Goal: Task Accomplishment & Management: Manage account settings

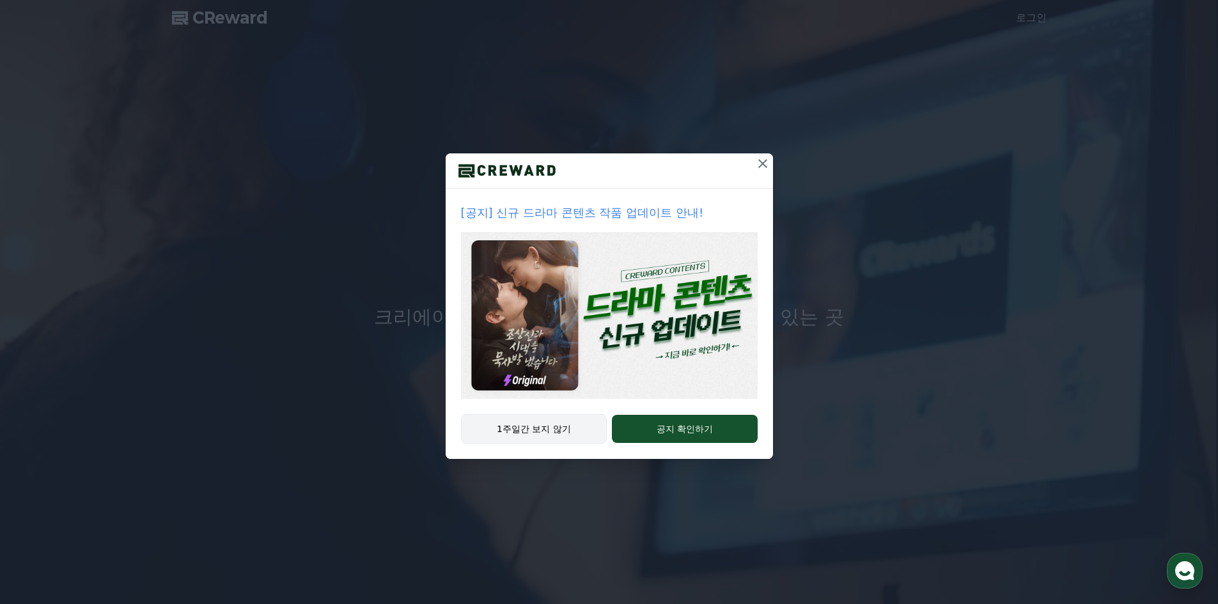
click at [572, 425] on button "1주일간 보지 않기" at bounding box center [534, 428] width 146 height 29
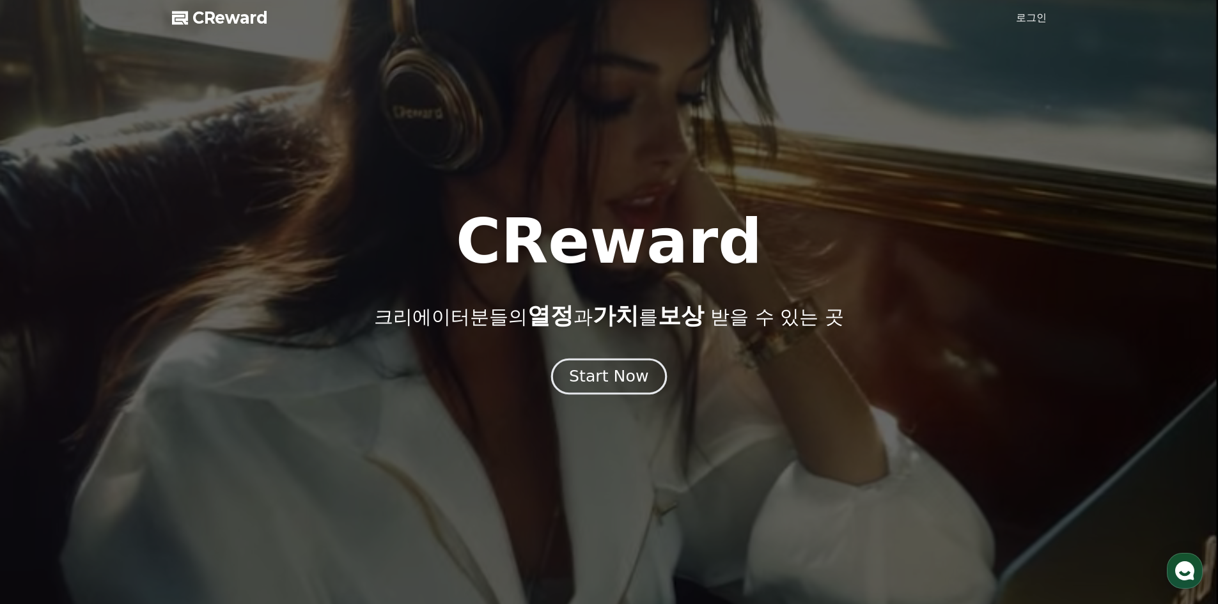
click at [609, 379] on div "Start Now" at bounding box center [608, 377] width 79 height 22
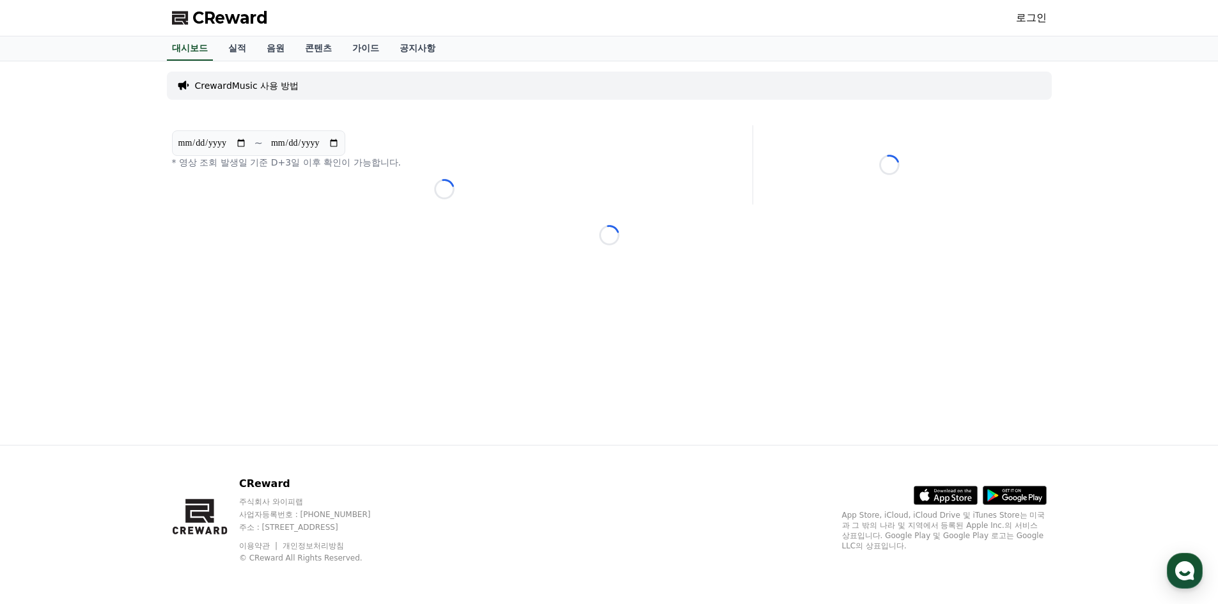
click at [1025, 20] on link "로그인" at bounding box center [1031, 17] width 31 height 15
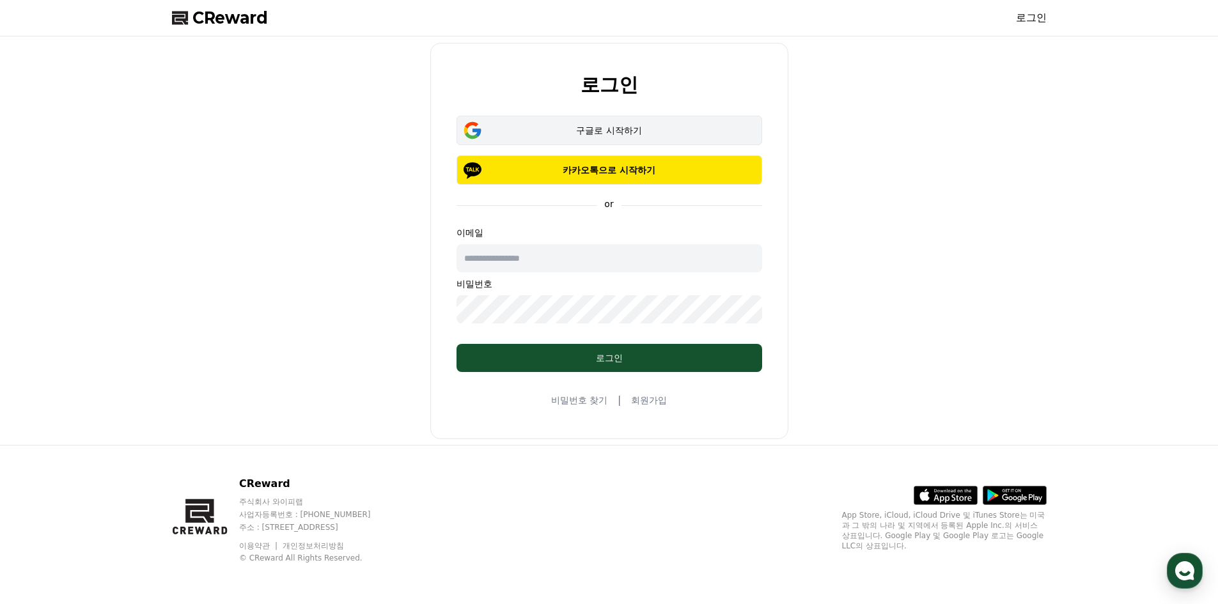
click at [617, 119] on button "구글로 시작하기" at bounding box center [610, 130] width 306 height 29
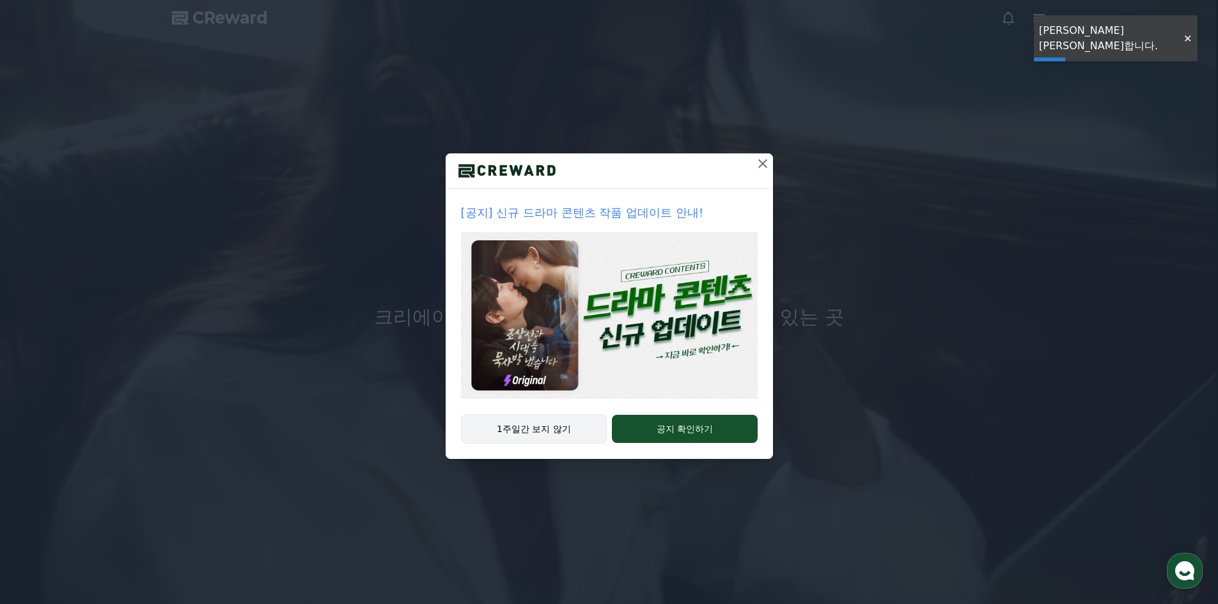
click at [565, 428] on button "1주일간 보지 않기" at bounding box center [534, 428] width 146 height 29
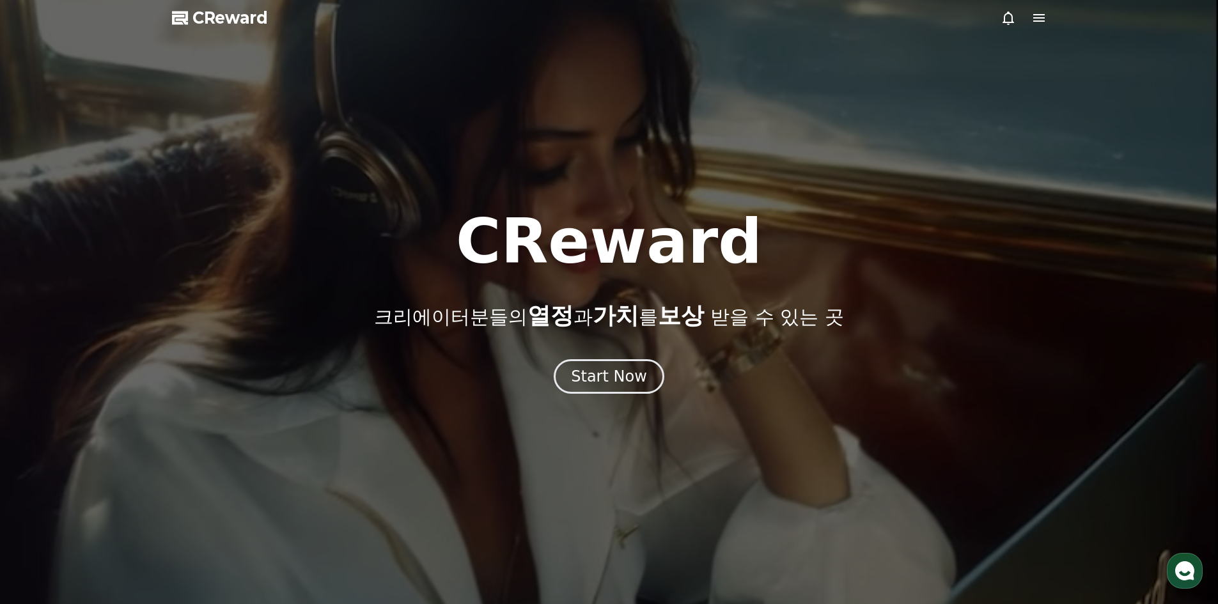
click at [643, 357] on div "CReward 크리에이터분들의 열정 과 가치 를 보상 받을 수 있는 곳 Start Now" at bounding box center [609, 302] width 1218 height 183
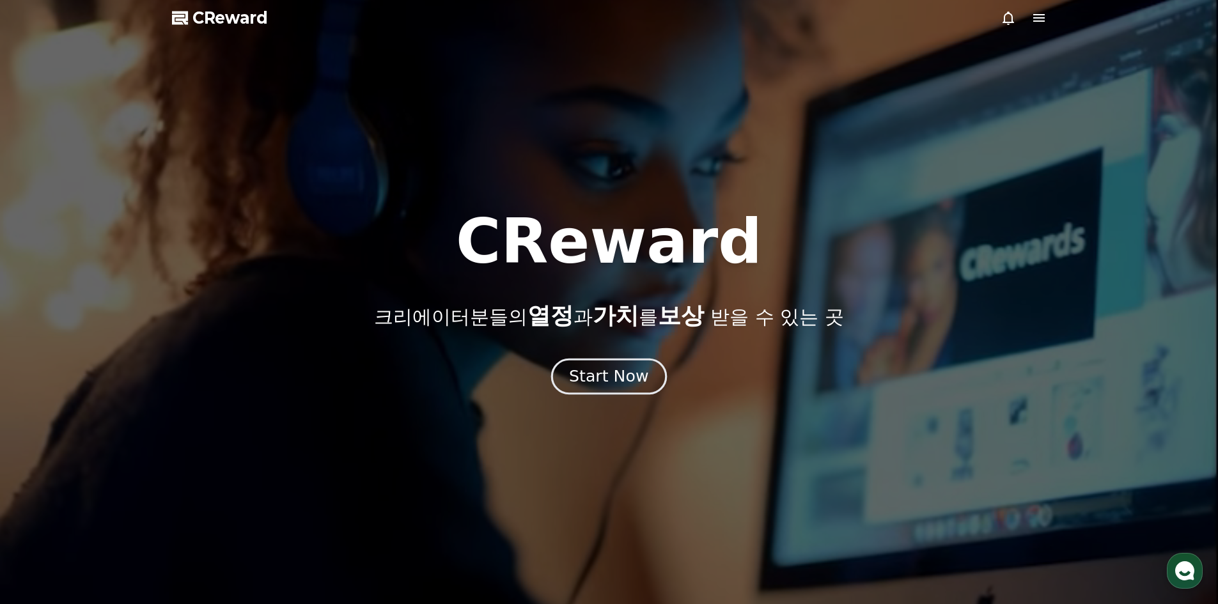
click at [629, 370] on div "Start Now" at bounding box center [608, 377] width 79 height 22
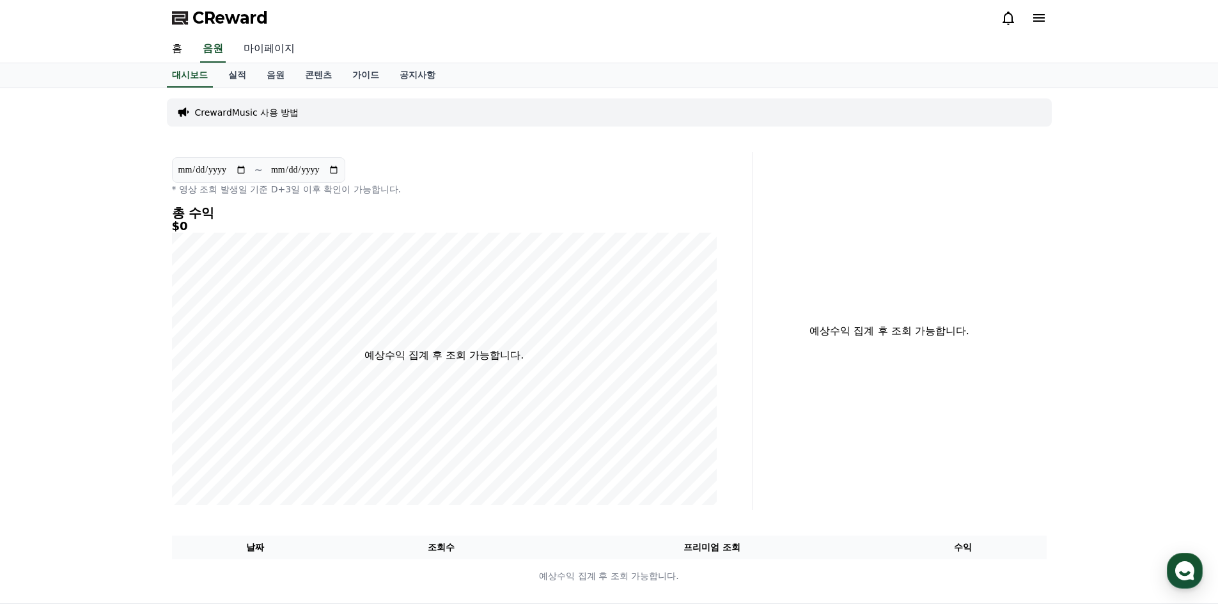
click at [269, 47] on link "마이페이지" at bounding box center [269, 49] width 72 height 27
select select "**********"
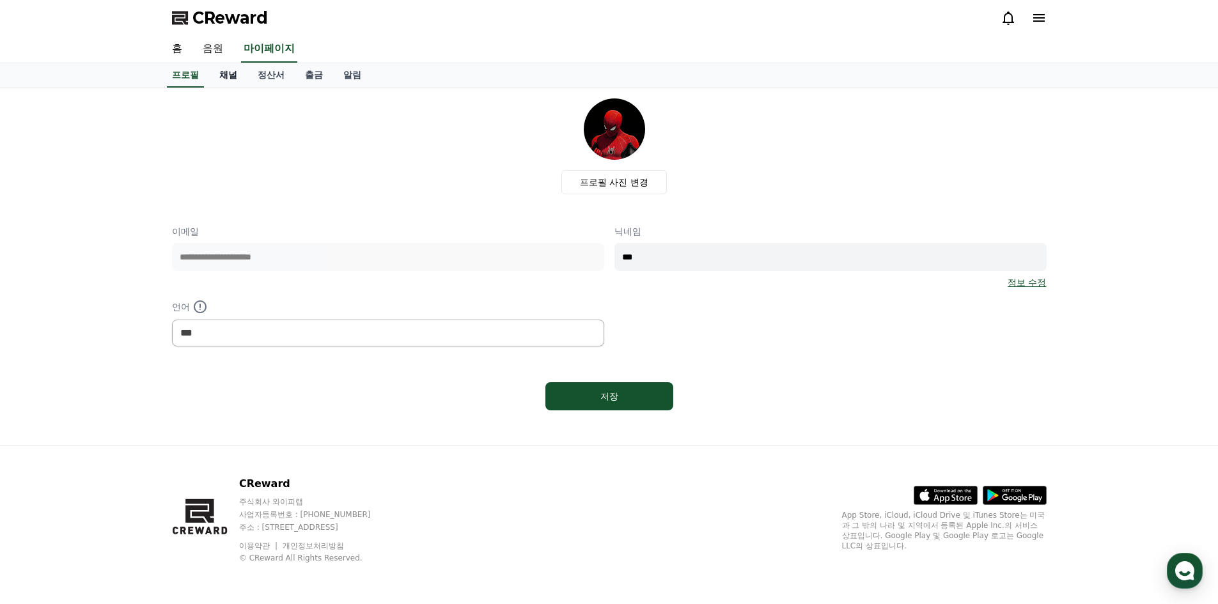
click at [231, 77] on link "채널" at bounding box center [228, 75] width 38 height 24
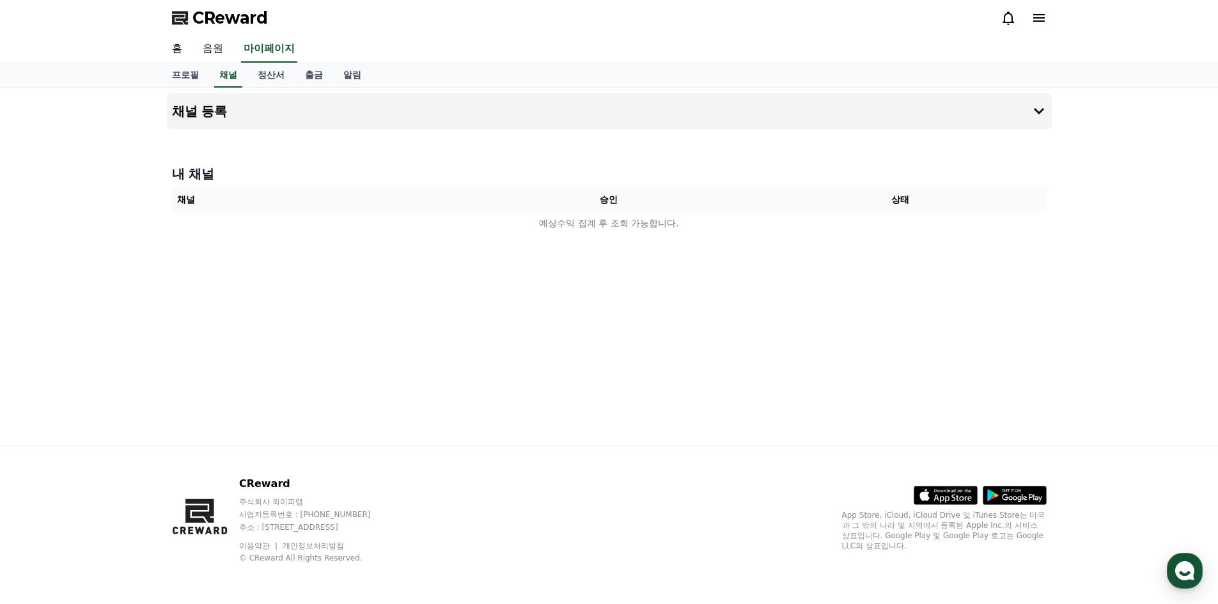
click at [409, 209] on th "채널" at bounding box center [318, 200] width 292 height 24
click at [409, 205] on th "채널" at bounding box center [318, 200] width 292 height 24
click at [578, 81] on div "프로필 채널 정산서 출금 알림" at bounding box center [609, 75] width 895 height 24
click at [565, 100] on button "채널 등록" at bounding box center [609, 111] width 885 height 36
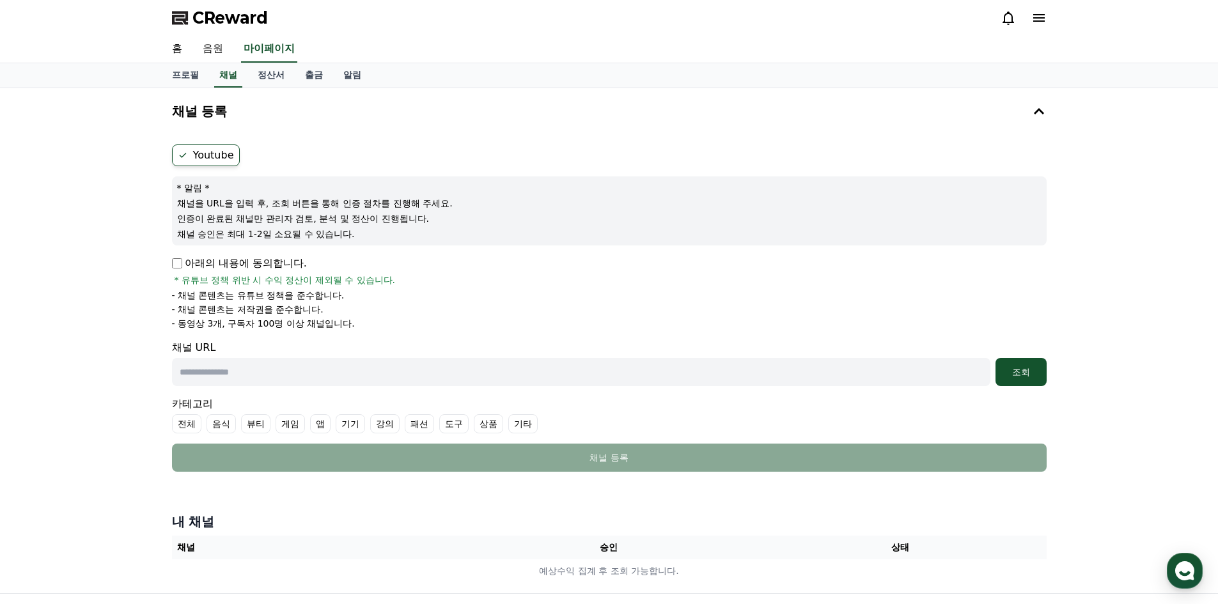
click at [200, 150] on label "Youtube" at bounding box center [206, 156] width 68 height 22
click at [200, 152] on label "Youtube" at bounding box center [206, 156] width 68 height 22
drag, startPoint x: 1029, startPoint y: 123, endPoint x: 270, endPoint y: 176, distance: 760.3
click at [1027, 124] on button "채널 등록" at bounding box center [609, 111] width 885 height 36
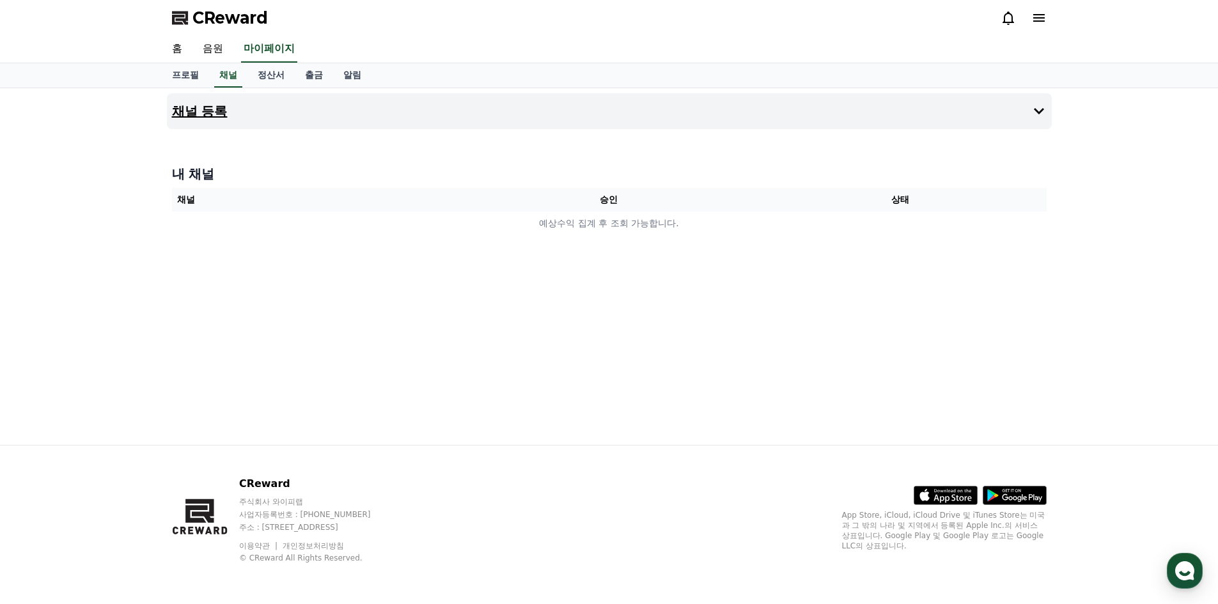
click at [240, 118] on button "채널 등록" at bounding box center [609, 111] width 885 height 36
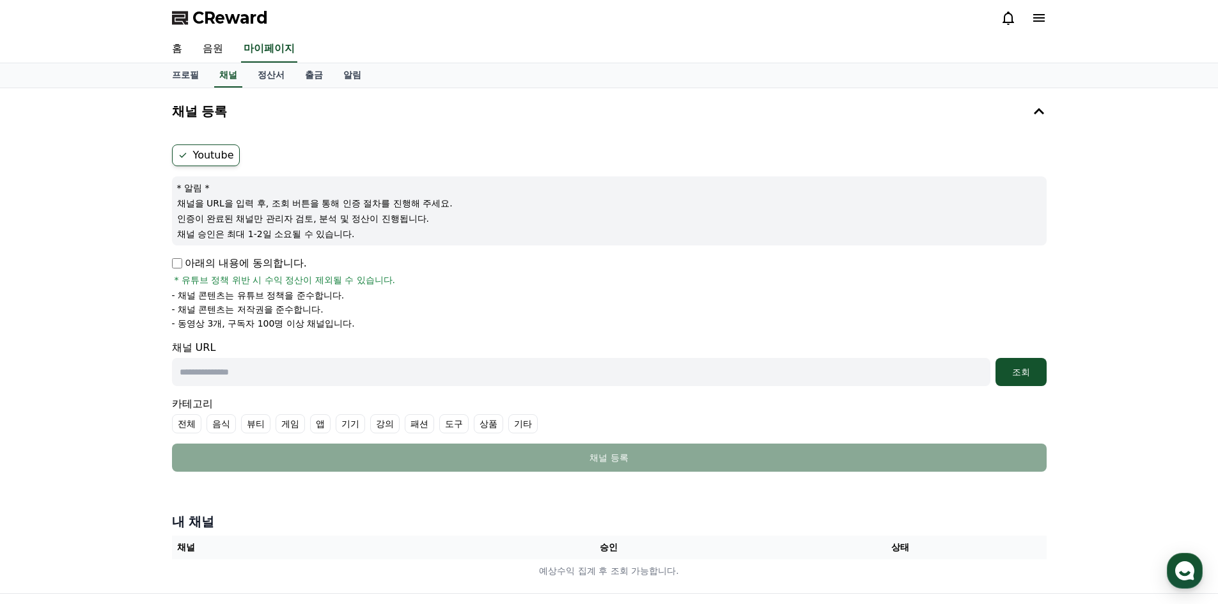
click at [183, 153] on icon at bounding box center [183, 155] width 10 height 10
click at [188, 159] on label "Youtube" at bounding box center [206, 156] width 68 height 22
click at [210, 153] on label "Youtube" at bounding box center [206, 156] width 68 height 22
click at [224, 158] on label "Youtube" at bounding box center [206, 156] width 68 height 22
click at [384, 371] on input "text" at bounding box center [581, 372] width 819 height 28
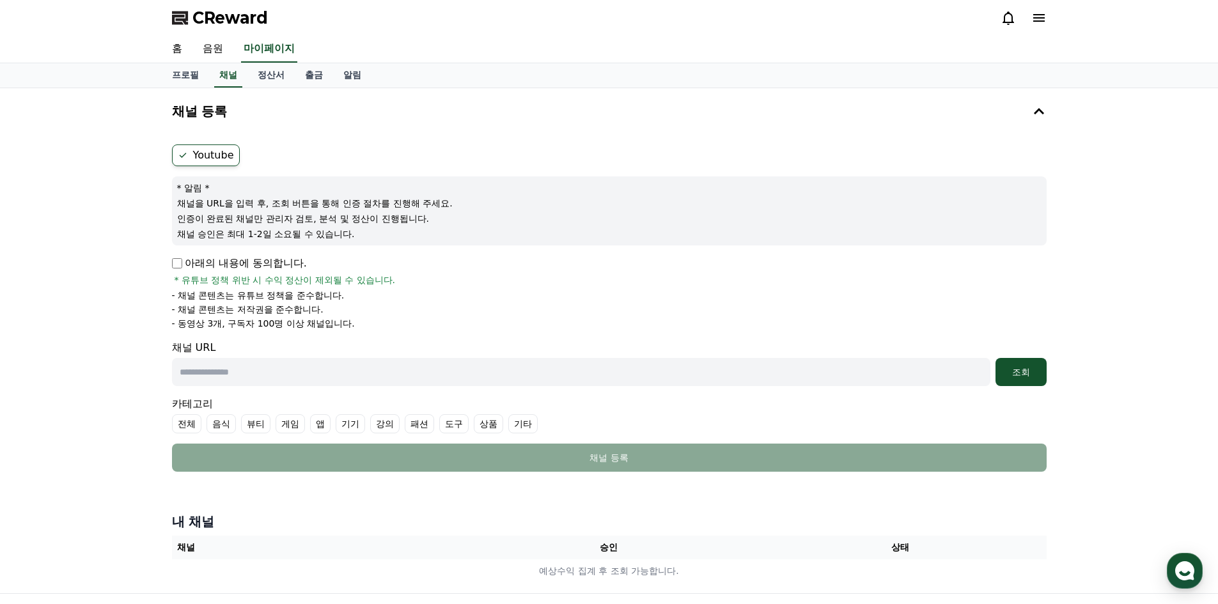
click at [384, 371] on input "text" at bounding box center [581, 372] width 819 height 28
click at [229, 161] on label "Youtube" at bounding box center [206, 156] width 68 height 22
click at [219, 155] on label "Youtube" at bounding box center [206, 156] width 68 height 22
click at [274, 367] on input "text" at bounding box center [581, 372] width 819 height 28
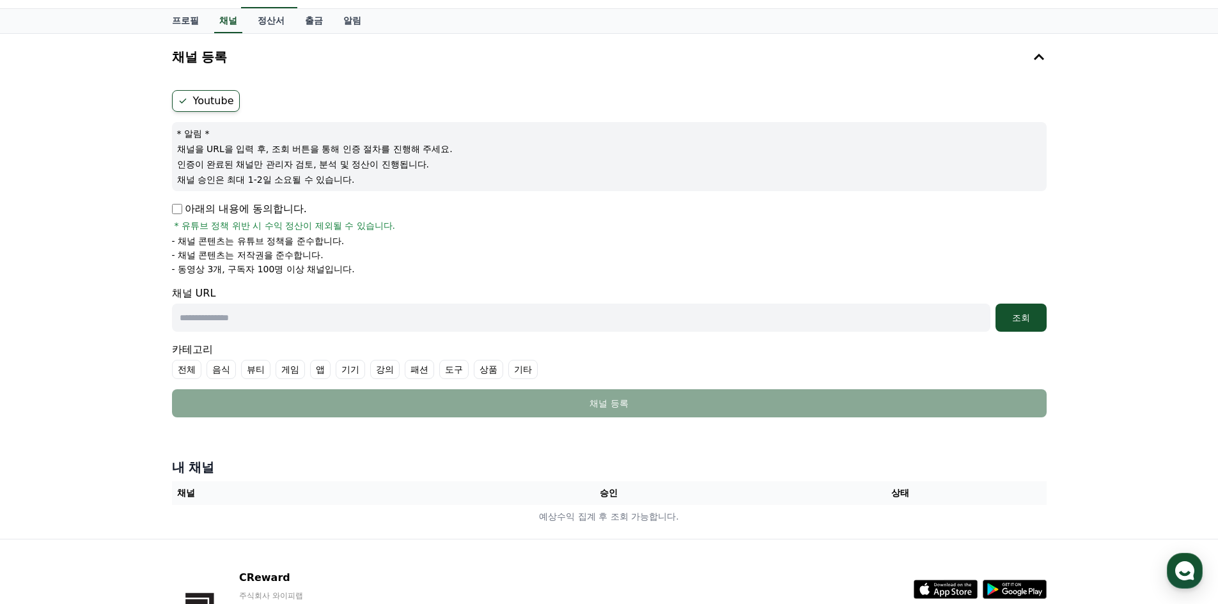
scroll to position [20, 0]
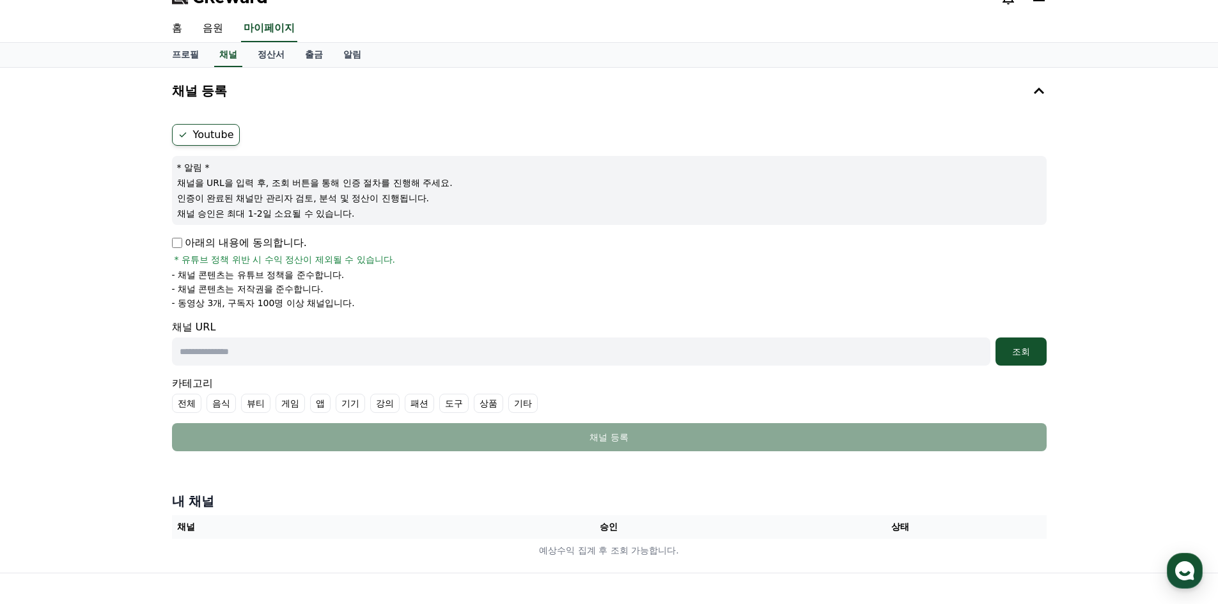
paste input "**********"
type input "**********"
click at [1021, 360] on button "조회" at bounding box center [1021, 352] width 51 height 28
